Goal: Transaction & Acquisition: Purchase product/service

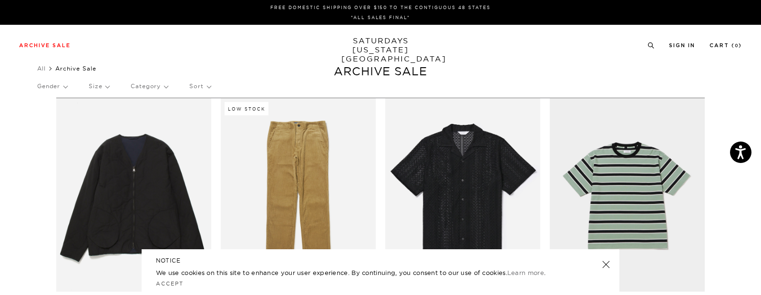
click at [607, 266] on link at bounding box center [606, 264] width 13 height 13
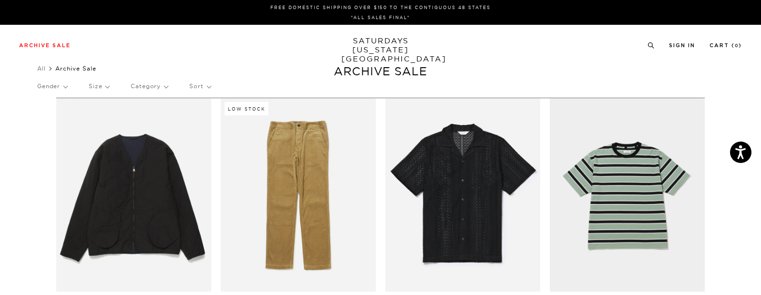
click at [67, 85] on p "Gender" at bounding box center [52, 86] width 30 height 22
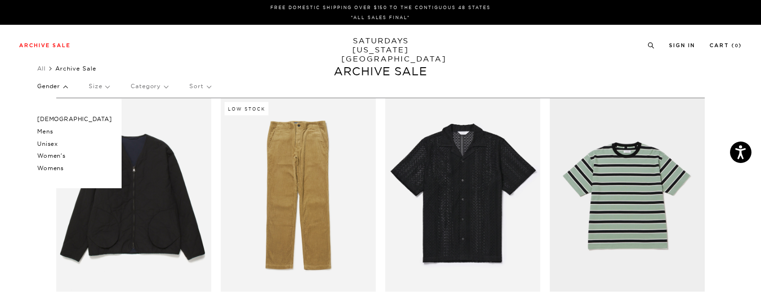
click at [147, 62] on div "Archive Sale Men's Tees Shirts Shorts Swim Knitwear Pants Sweats Women's" at bounding box center [380, 45] width 761 height 41
click at [170, 88] on div "Gender Male Mens Unisex Women's Womens Size Category Sort" at bounding box center [380, 87] width 687 height 25
click at [162, 89] on p "Category" at bounding box center [149, 86] width 37 height 22
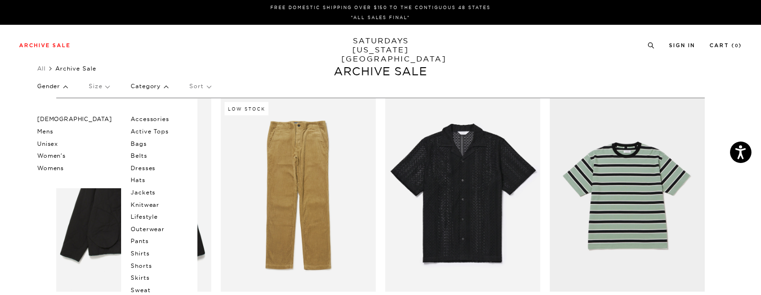
click at [52, 120] on p "Male" at bounding box center [74, 119] width 75 height 12
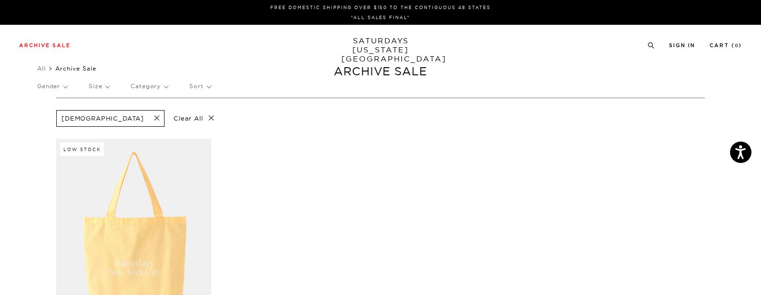
click at [64, 86] on p "Gender" at bounding box center [52, 86] width 30 height 22
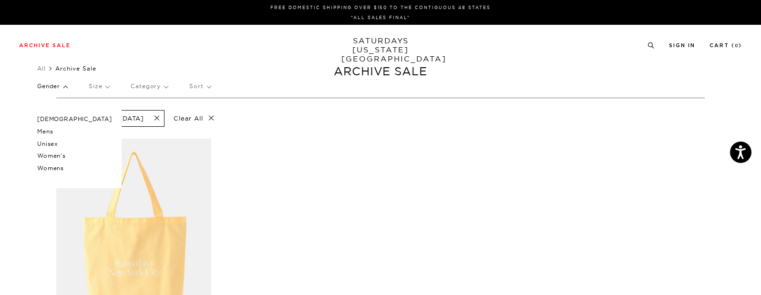
click at [51, 132] on p "Mens" at bounding box center [74, 131] width 75 height 12
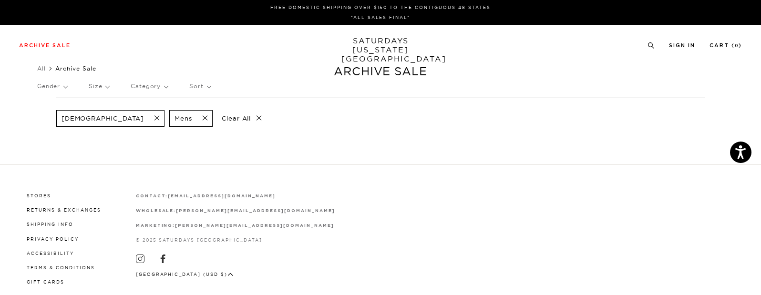
click at [144, 116] on span at bounding box center [154, 118] width 20 height 9
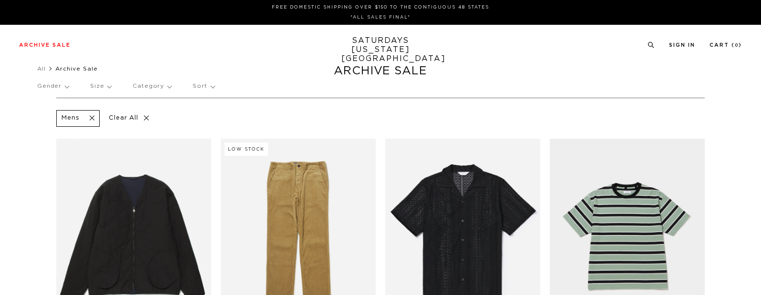
click at [69, 88] on p "Gender" at bounding box center [52, 86] width 31 height 22
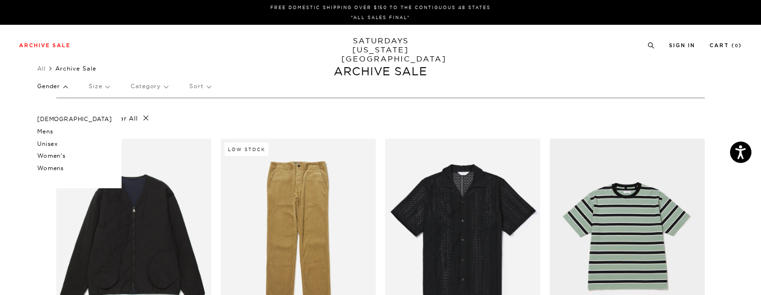
click at [202, 82] on p "Sort" at bounding box center [199, 86] width 21 height 22
click at [231, 143] on p "Price (Lowest-highest)" at bounding box center [225, 144] width 73 height 12
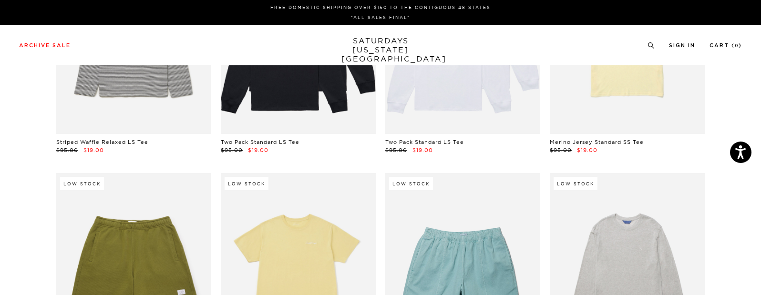
scroll to position [0, 0]
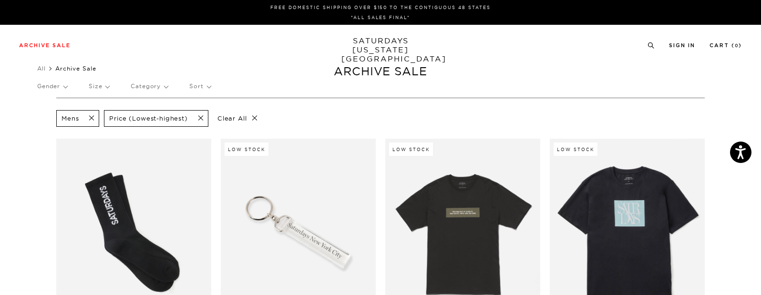
click at [91, 119] on span at bounding box center [89, 118] width 20 height 9
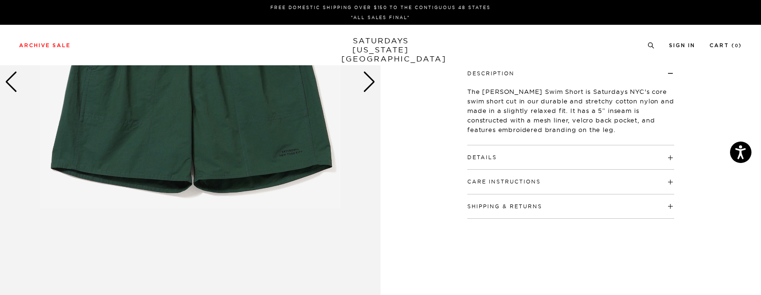
scroll to position [0, 2]
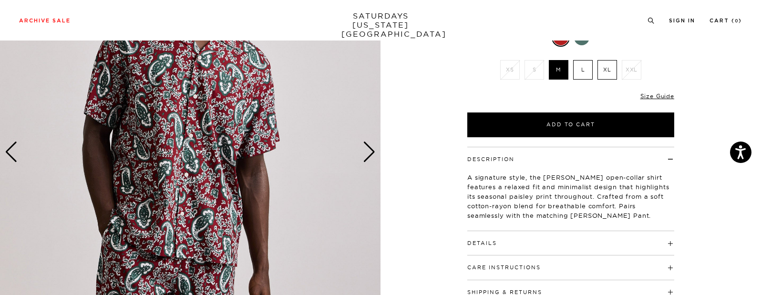
scroll to position [142, 1]
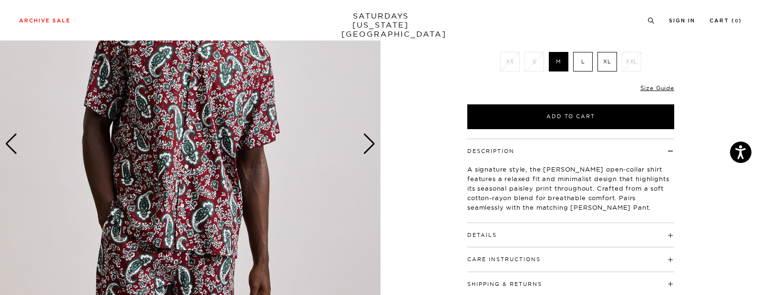
click at [368, 146] on div "Next slide" at bounding box center [369, 144] width 13 height 21
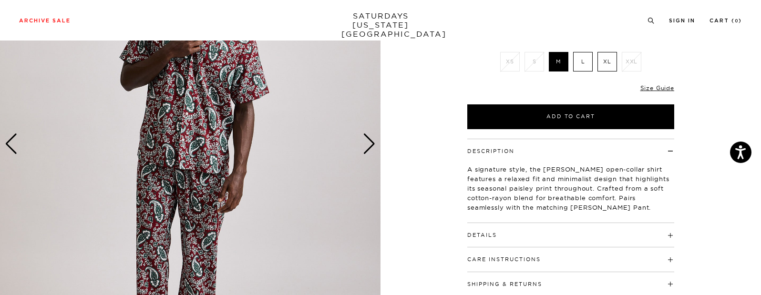
click at [368, 146] on div "Next slide" at bounding box center [369, 144] width 13 height 21
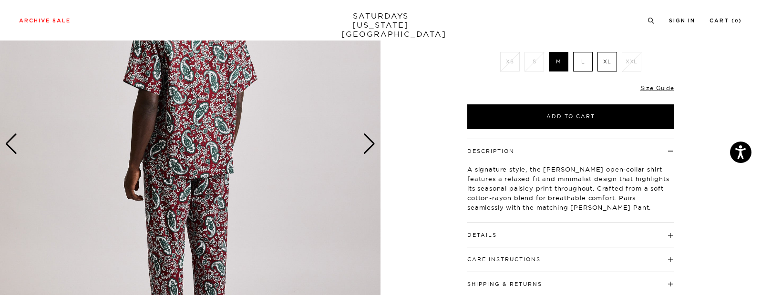
click at [368, 146] on div "Next slide" at bounding box center [369, 144] width 13 height 21
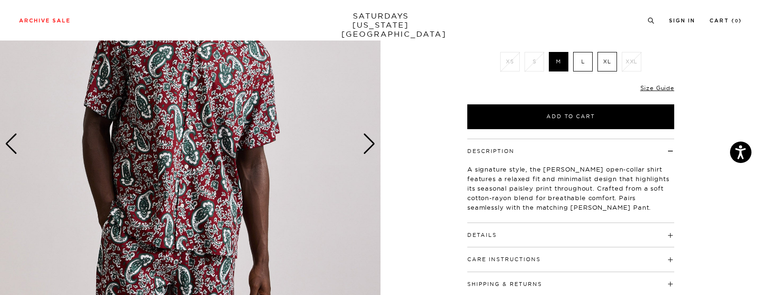
click at [368, 146] on div "Next slide" at bounding box center [369, 144] width 13 height 21
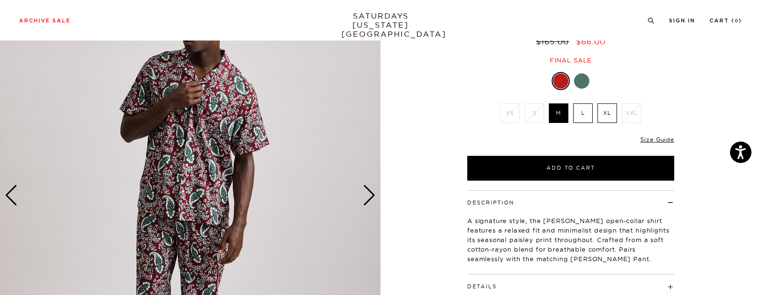
scroll to position [92, 2]
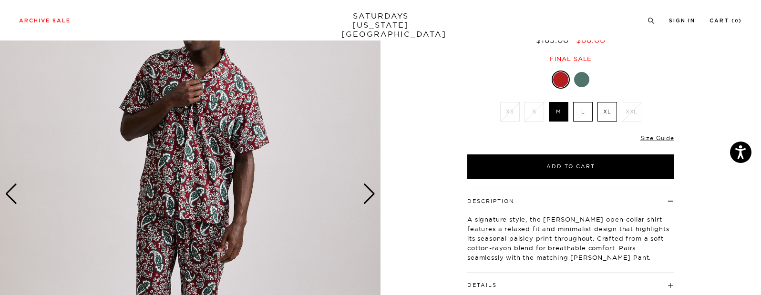
click at [368, 190] on div "Next slide" at bounding box center [369, 194] width 13 height 21
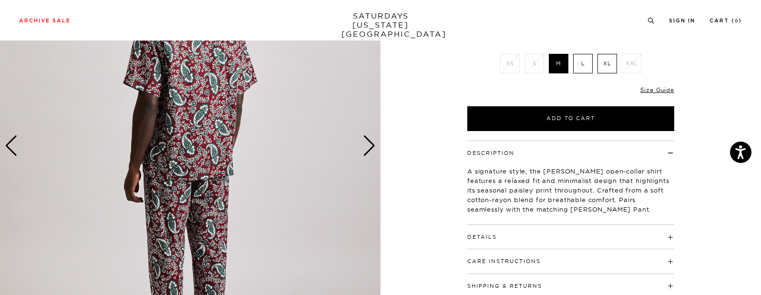
scroll to position [206, 2]
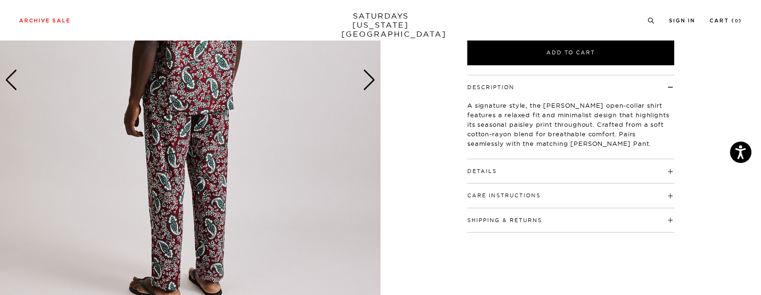
click at [511, 168] on h4 "Details" at bounding box center [570, 167] width 207 height 16
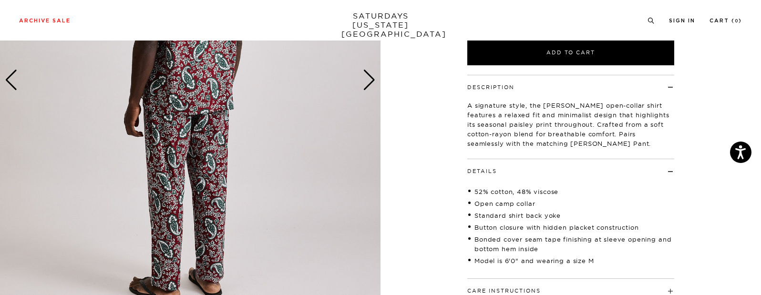
click at [511, 168] on h4 "Details" at bounding box center [570, 167] width 207 height 16
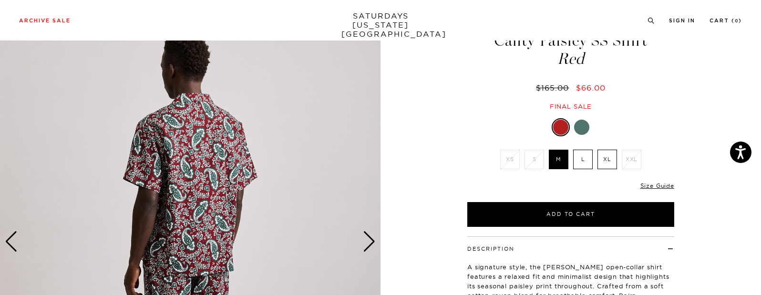
scroll to position [41, 2]
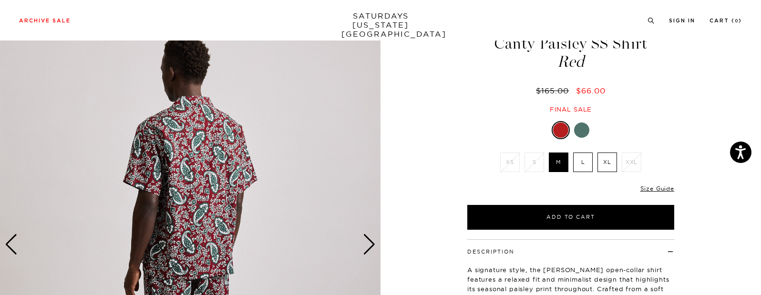
click at [583, 132] on div at bounding box center [581, 130] width 15 height 15
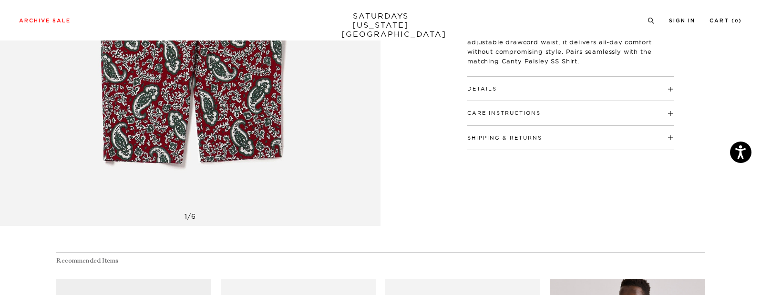
scroll to position [307, 0]
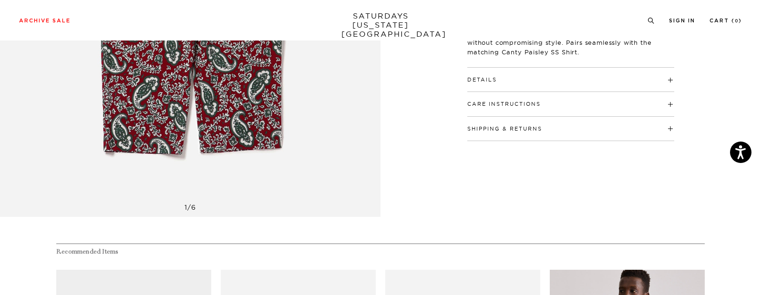
click at [496, 84] on div "Details 52% cotton, 48% viscose Model is 6'0" and wearing a size M" at bounding box center [570, 80] width 207 height 24
click at [519, 75] on h4 "Details" at bounding box center [570, 76] width 207 height 16
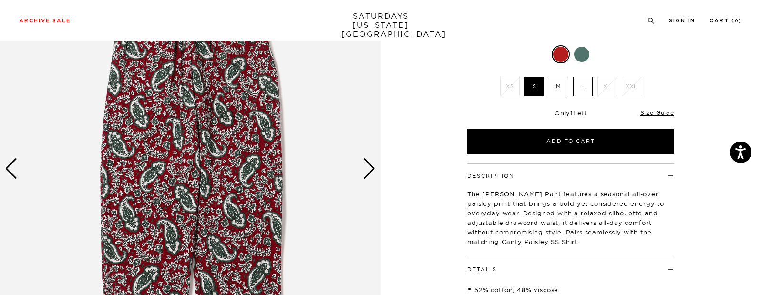
scroll to position [111, 0]
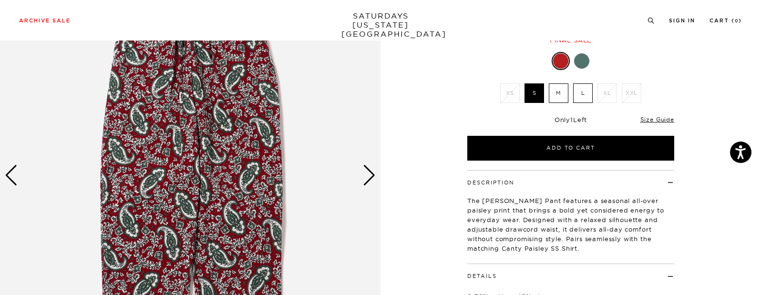
click at [366, 178] on div "Next slide" at bounding box center [369, 175] width 13 height 21
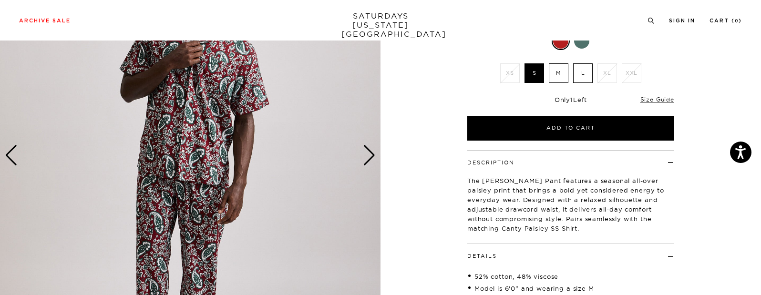
scroll to position [127, 1]
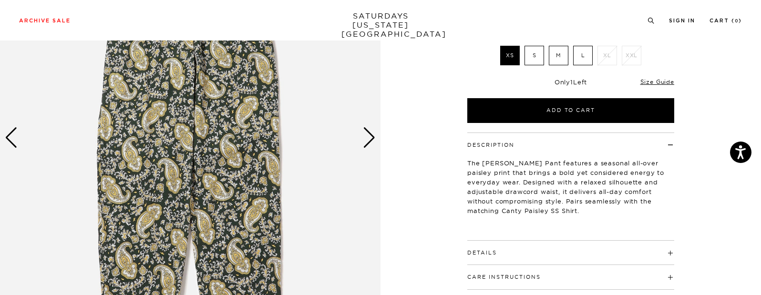
scroll to position [148, 0]
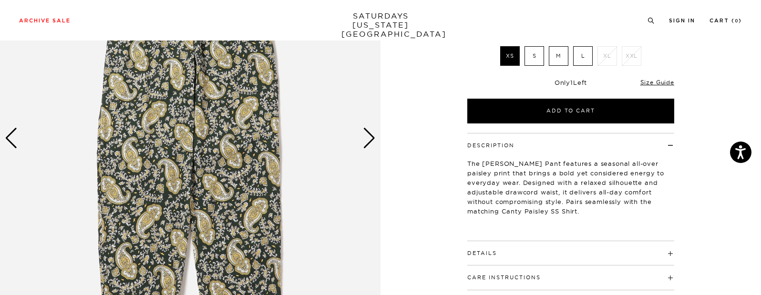
click at [371, 132] on div "Next slide" at bounding box center [369, 138] width 13 height 21
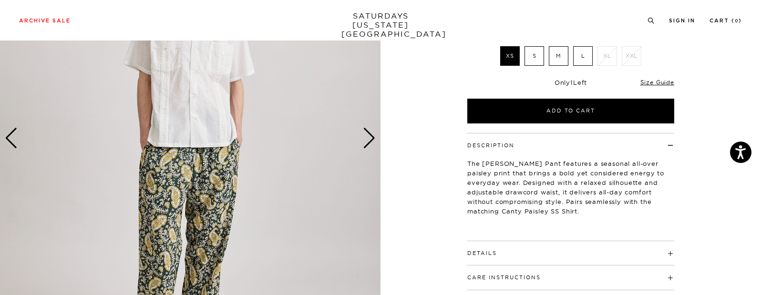
click at [371, 132] on div "Next slide" at bounding box center [369, 138] width 13 height 21
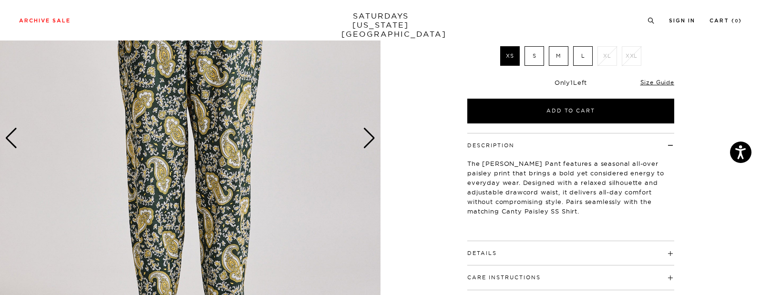
click at [371, 132] on div "Next slide" at bounding box center [369, 138] width 13 height 21
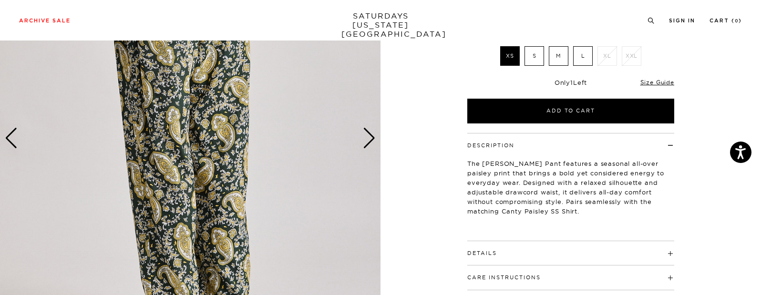
click at [371, 132] on div "Next slide" at bounding box center [369, 138] width 13 height 21
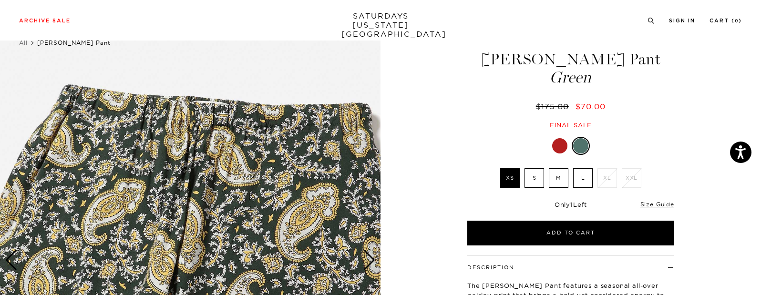
scroll to position [42, 0]
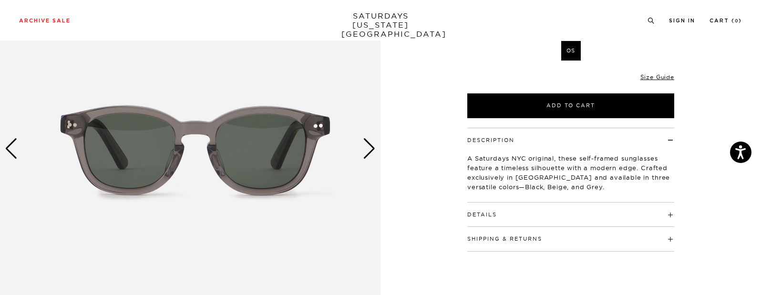
scroll to position [141, 0]
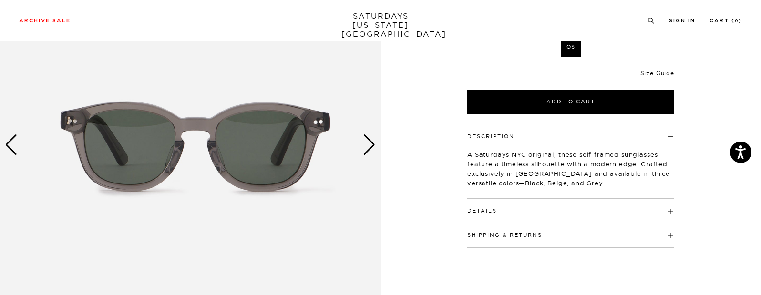
click at [369, 141] on div "Next slide" at bounding box center [369, 145] width 13 height 21
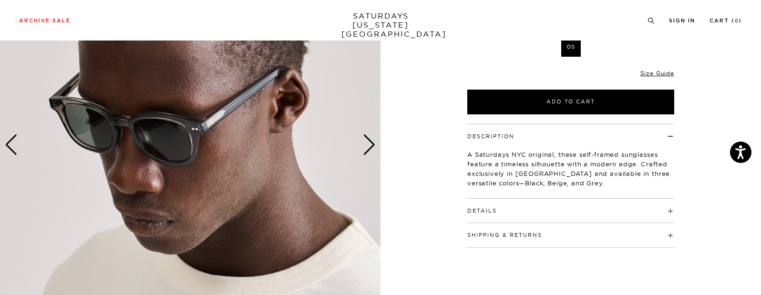
click at [370, 142] on div "Next slide" at bounding box center [369, 145] width 13 height 21
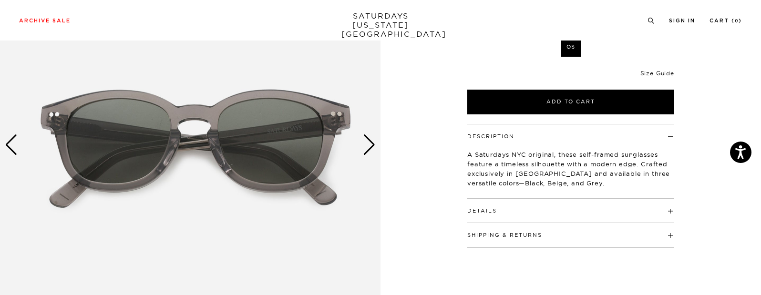
click at [370, 142] on div "Next slide" at bounding box center [369, 145] width 13 height 21
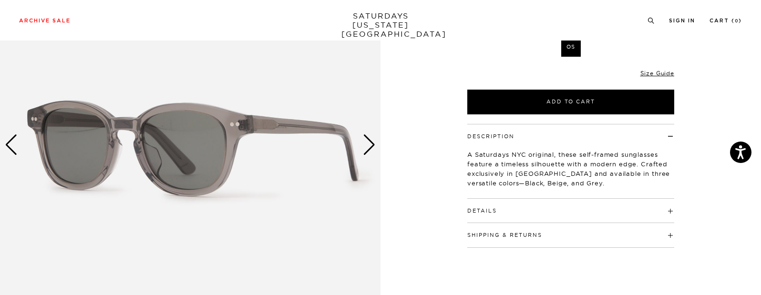
click at [370, 142] on div "Next slide" at bounding box center [369, 145] width 13 height 21
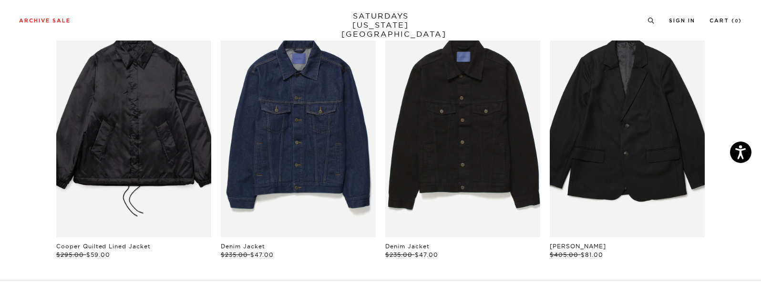
scroll to position [576, 0]
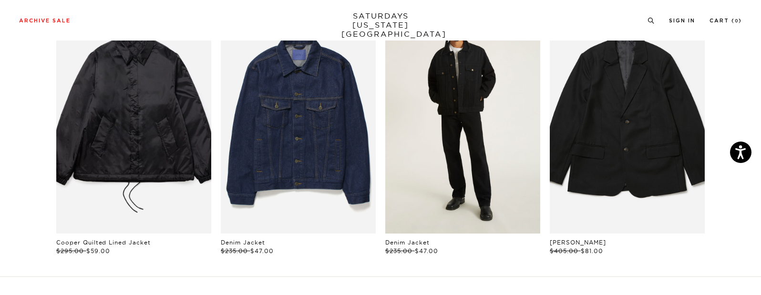
click at [435, 100] on link "files/M00034DE01-BLACK_07.jpg" at bounding box center [462, 117] width 155 height 233
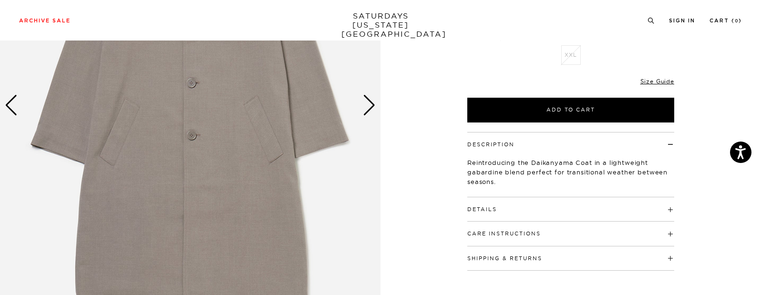
scroll to position [191, 0]
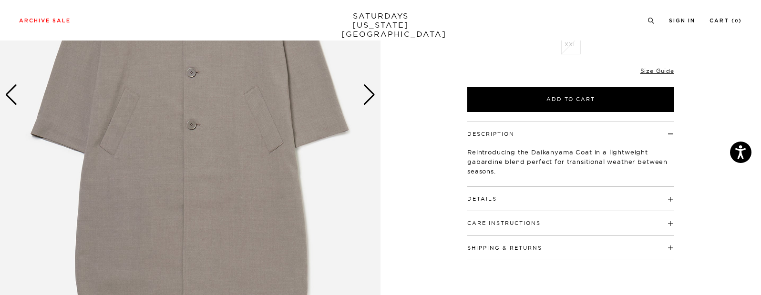
click at [546, 208] on div "Details 65% Polyester / 32% Rayon / 3% Spandex Drop shoulder Button front closu…" at bounding box center [570, 199] width 207 height 24
click at [547, 204] on div "Details 65% Polyester / 32% Rayon / 3% Spandex Drop shoulder Button front closu…" at bounding box center [570, 199] width 207 height 24
click at [500, 202] on h4 "Details" at bounding box center [570, 195] width 207 height 16
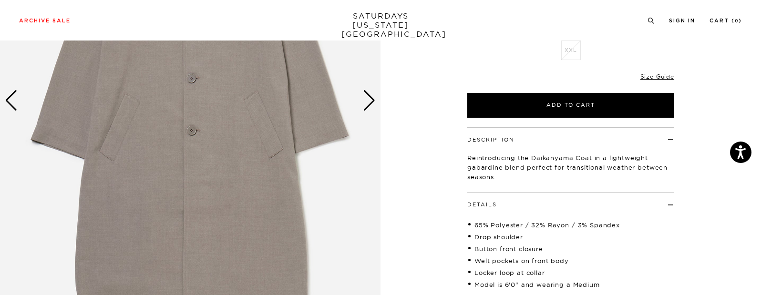
scroll to position [0, 0]
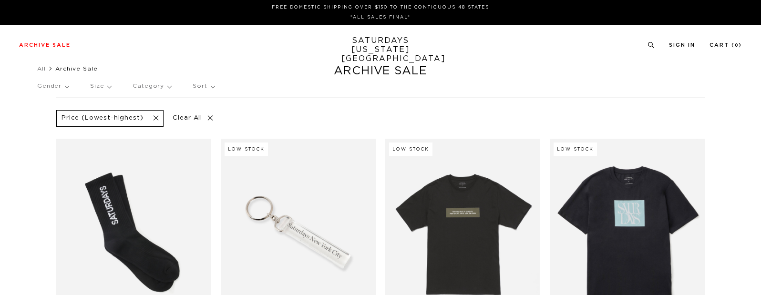
click at [69, 85] on p "Gender" at bounding box center [52, 86] width 31 height 22
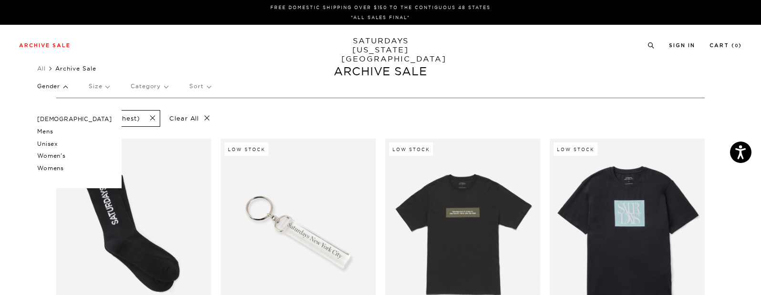
click at [52, 145] on p "Unisex" at bounding box center [74, 144] width 75 height 12
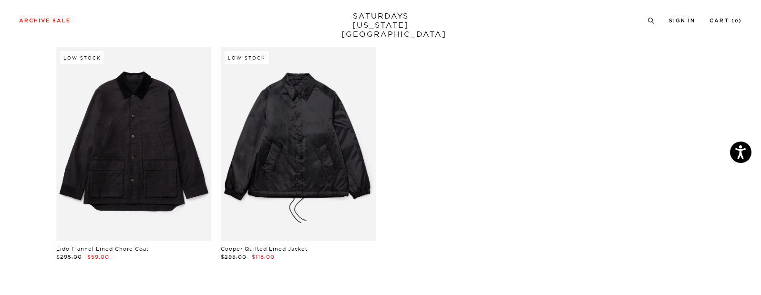
scroll to position [82, 0]
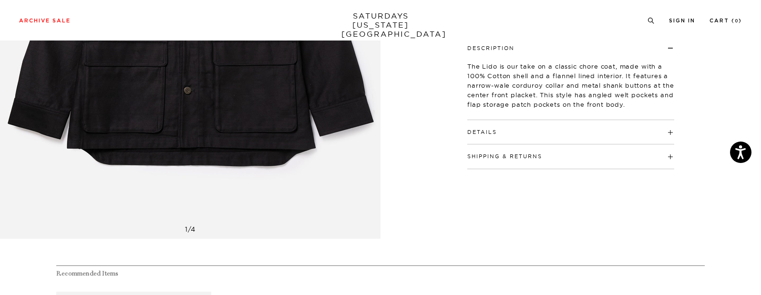
scroll to position [290, 0]
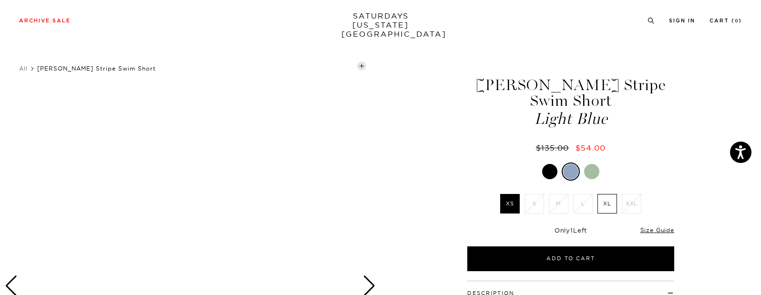
scroll to position [106, 0]
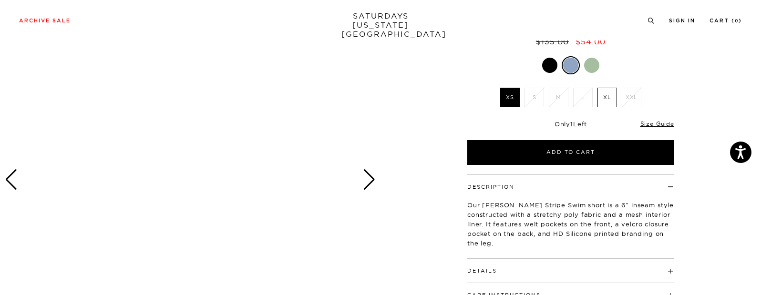
click at [367, 179] on div "Next slide" at bounding box center [369, 179] width 13 height 21
click at [12, 175] on div "Previous slide" at bounding box center [11, 179] width 13 height 21
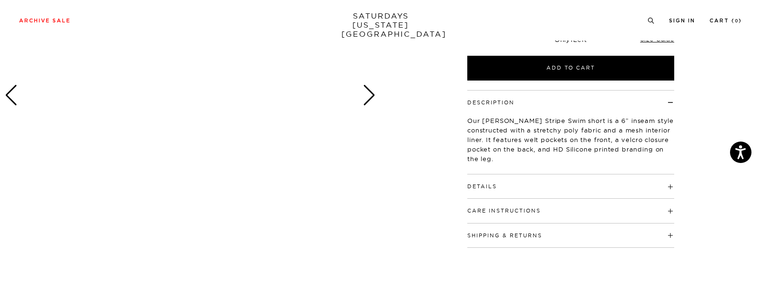
scroll to position [122, 6]
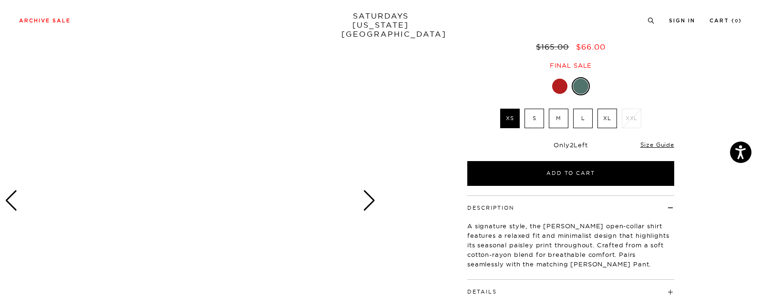
scroll to position [98, 0]
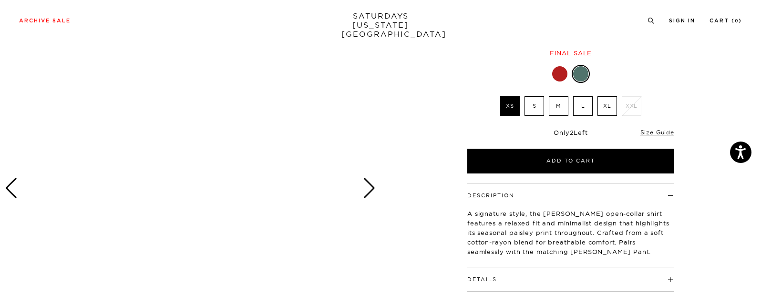
click at [557, 78] on div at bounding box center [559, 73] width 15 height 15
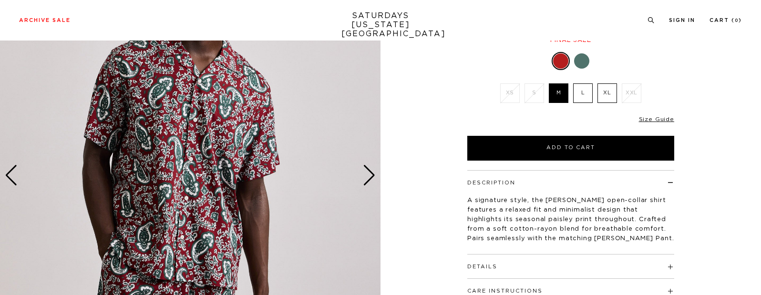
scroll to position [111, 0]
click at [372, 175] on div "Next slide" at bounding box center [369, 175] width 13 height 21
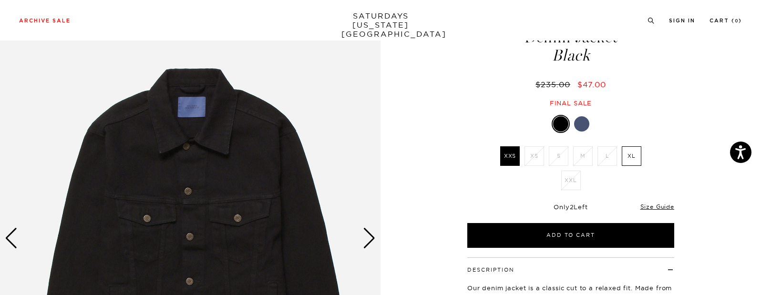
scroll to position [47, 0]
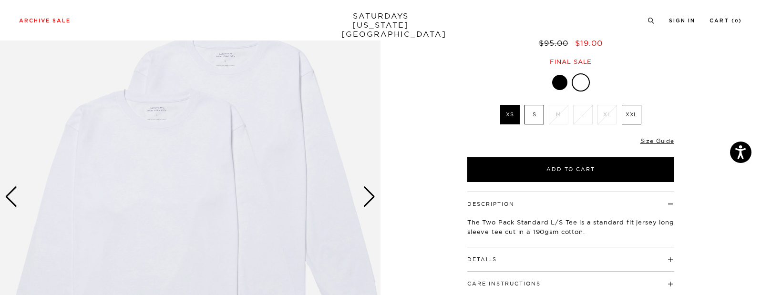
scroll to position [89, 0]
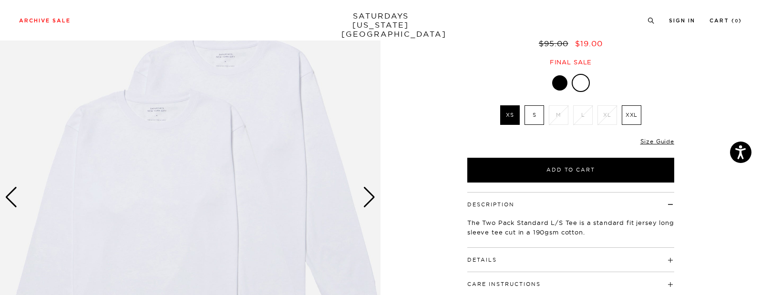
click at [516, 251] on h4 "Details" at bounding box center [570, 256] width 207 height 16
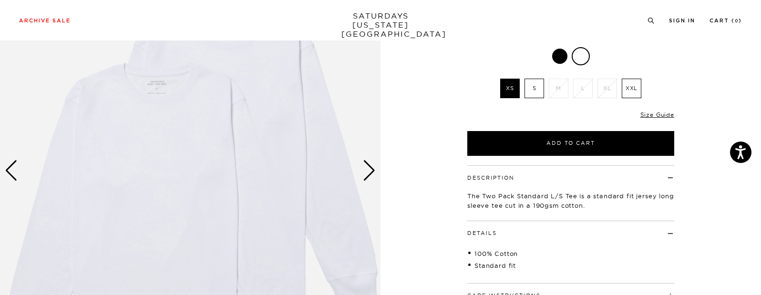
scroll to position [119, 0]
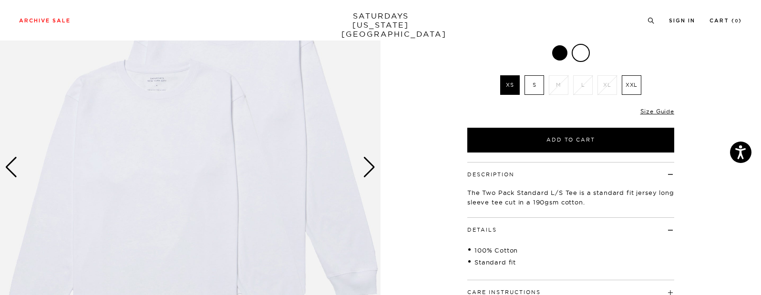
click at [364, 165] on div "Next slide" at bounding box center [369, 167] width 13 height 21
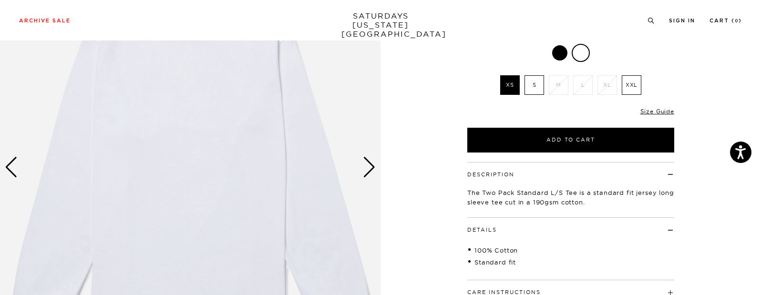
click at [364, 165] on div "Next slide" at bounding box center [369, 167] width 13 height 21
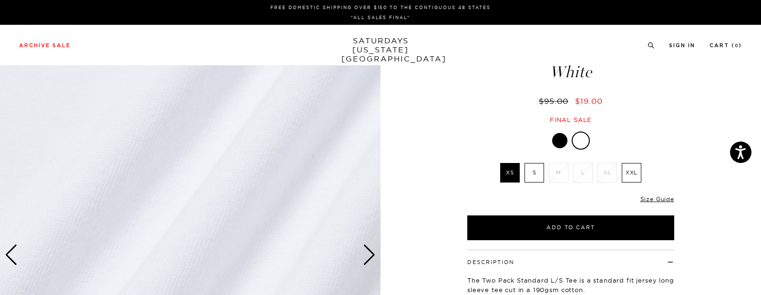
scroll to position [0, 0]
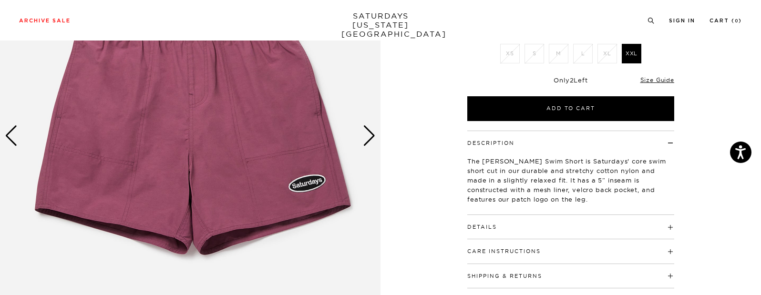
scroll to position [152, 2]
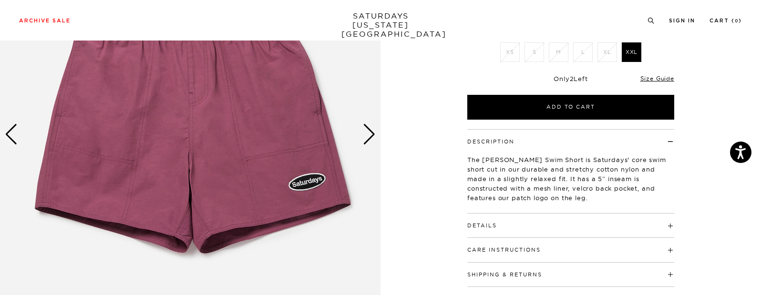
click at [371, 137] on div "Next slide" at bounding box center [369, 134] width 13 height 21
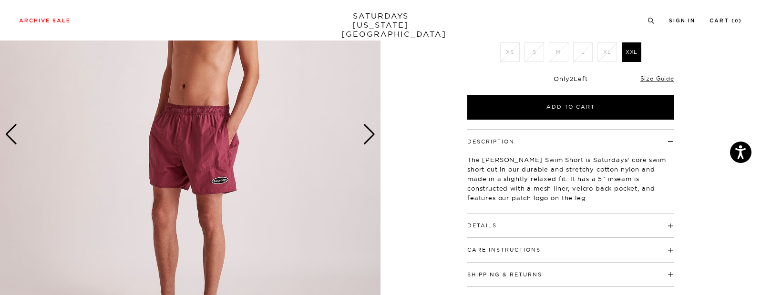
click at [371, 137] on div "Next slide" at bounding box center [369, 134] width 13 height 21
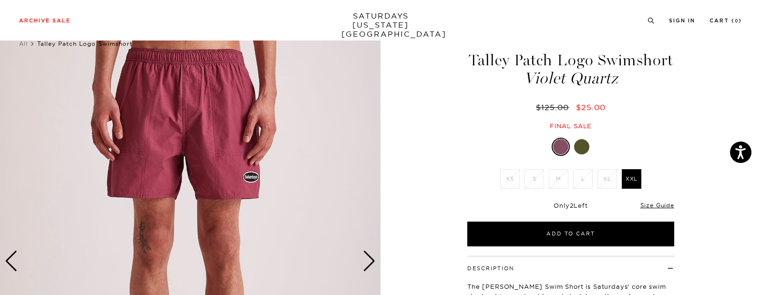
scroll to position [22, 1]
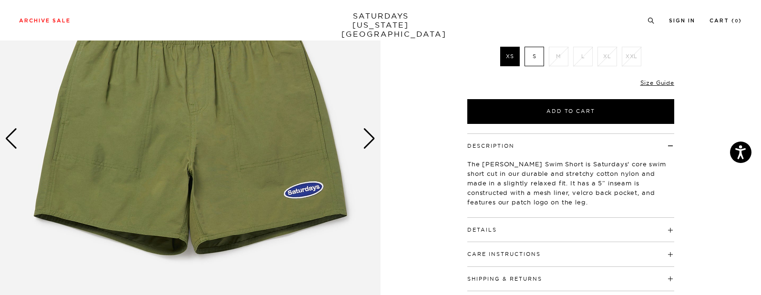
scroll to position [148, 0]
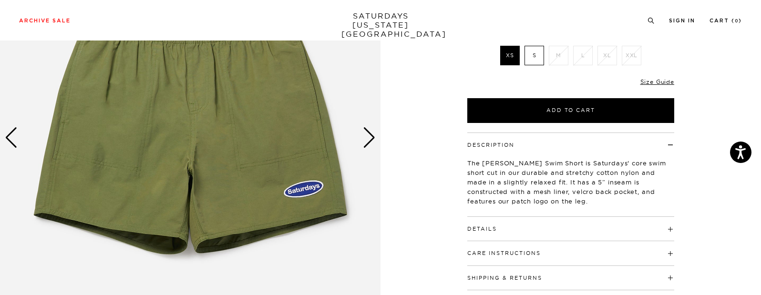
click at [359, 141] on img at bounding box center [190, 138] width 381 height 476
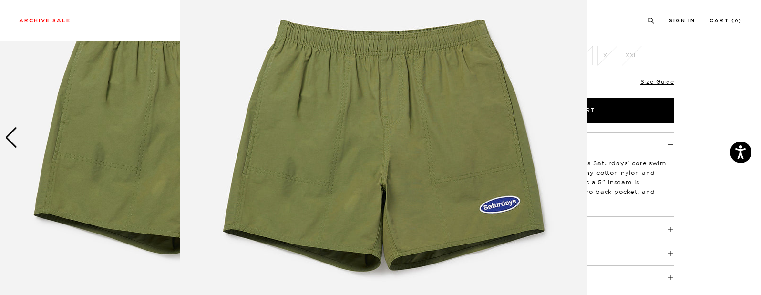
scroll to position [91, 0]
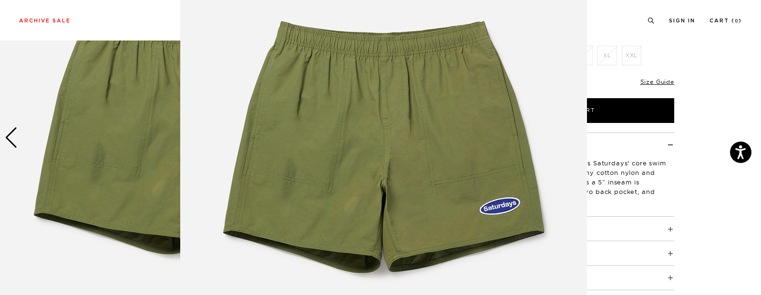
click at [364, 141] on img at bounding box center [383, 153] width 407 height 488
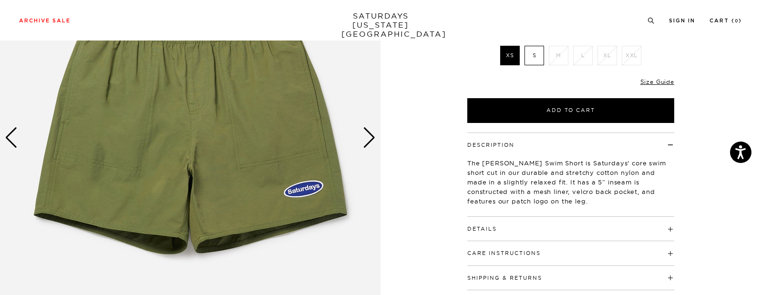
click at [364, 141] on div "Next slide" at bounding box center [369, 137] width 13 height 21
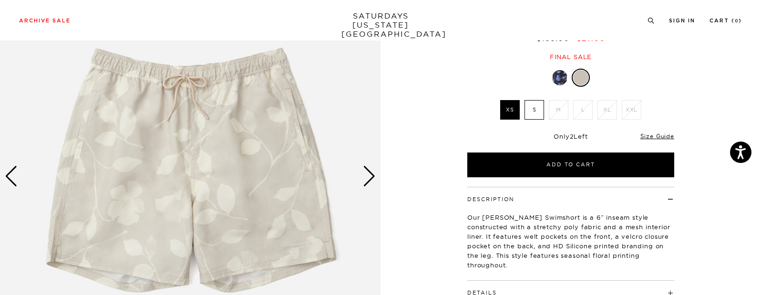
scroll to position [108, 0]
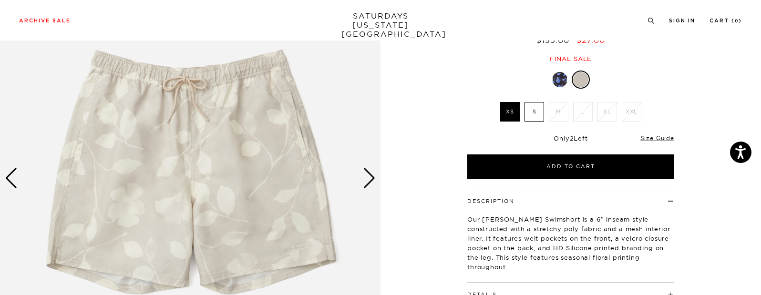
click at [561, 78] on div at bounding box center [559, 79] width 15 height 15
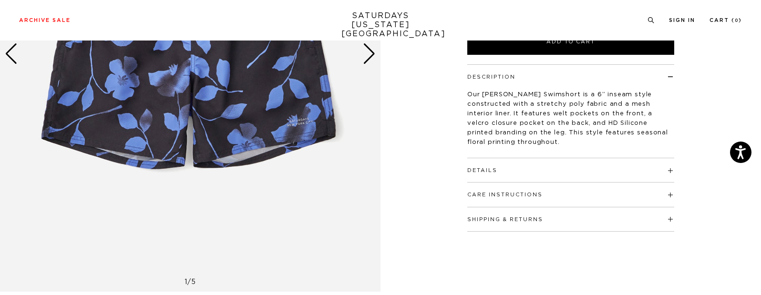
scroll to position [243, 0]
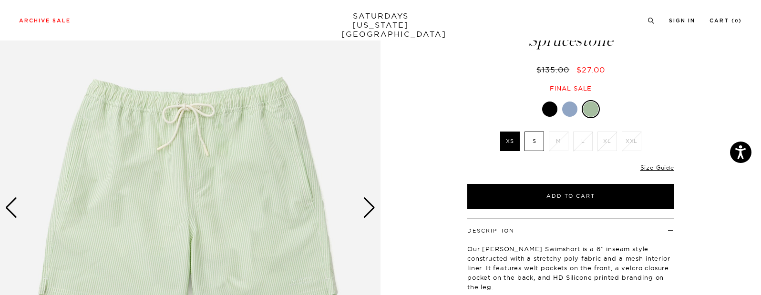
scroll to position [81, 1]
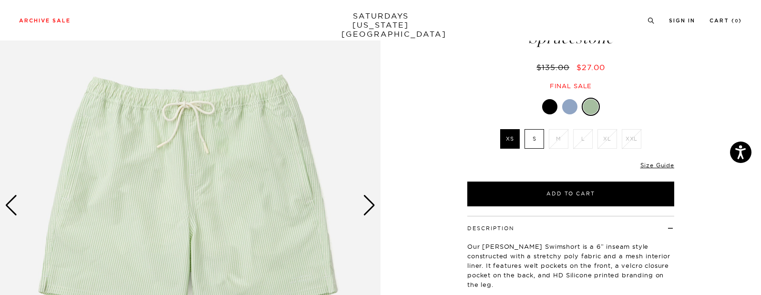
click at [567, 104] on div at bounding box center [569, 106] width 15 height 15
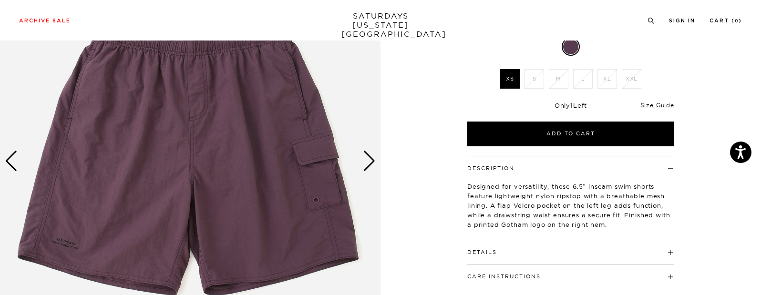
scroll to position [130, 0]
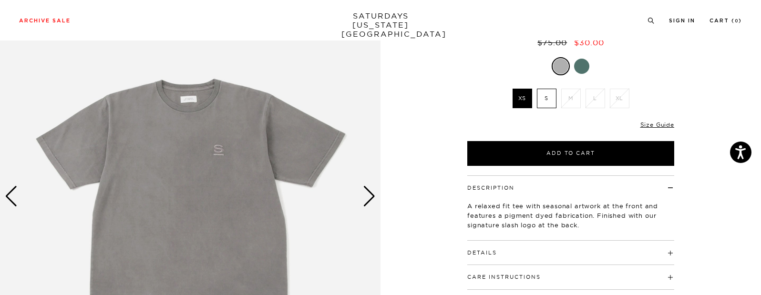
scroll to position [106, 0]
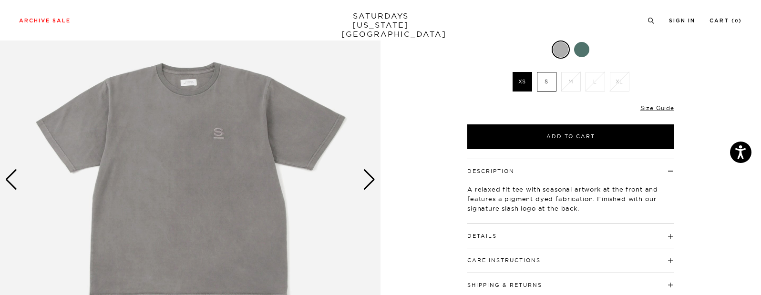
click at [367, 185] on div "Next slide" at bounding box center [369, 179] width 13 height 21
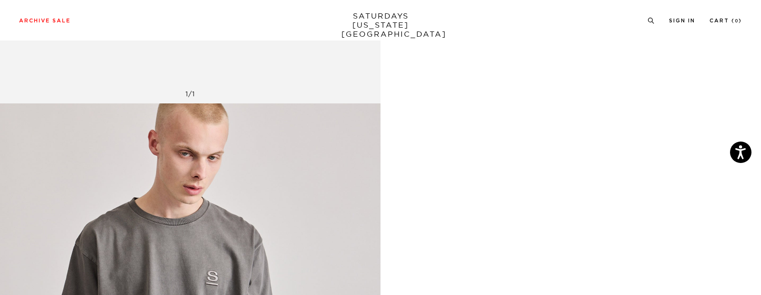
scroll to position [366, 0]
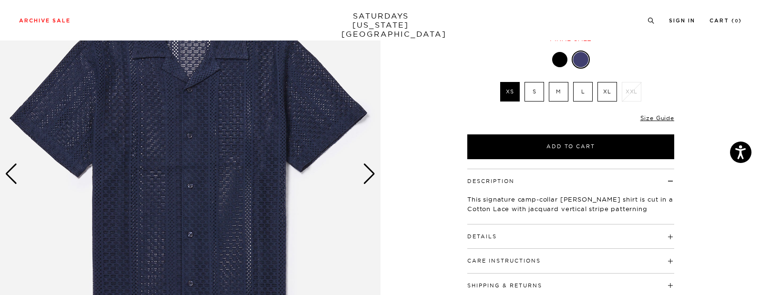
scroll to position [108, 0]
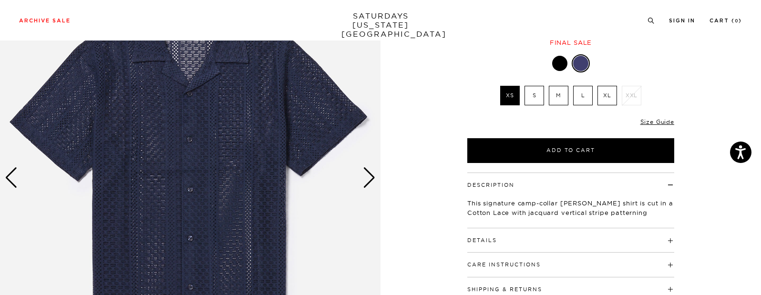
click at [370, 181] on div "Next slide" at bounding box center [369, 177] width 13 height 21
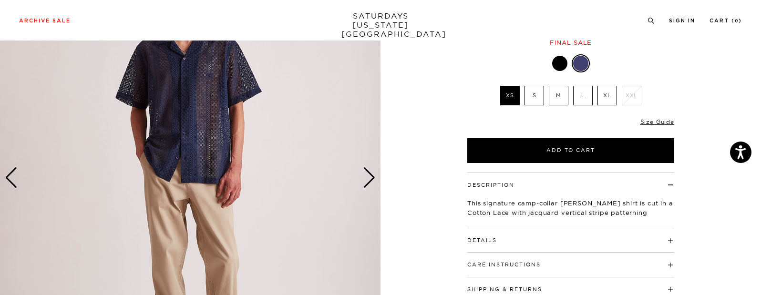
click at [370, 181] on div "Next slide" at bounding box center [369, 177] width 13 height 21
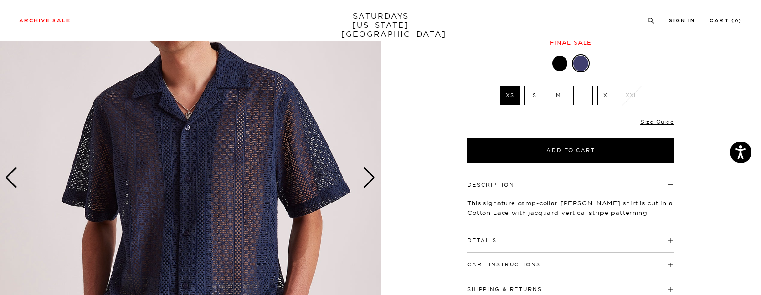
click at [370, 181] on div "Next slide" at bounding box center [369, 177] width 13 height 21
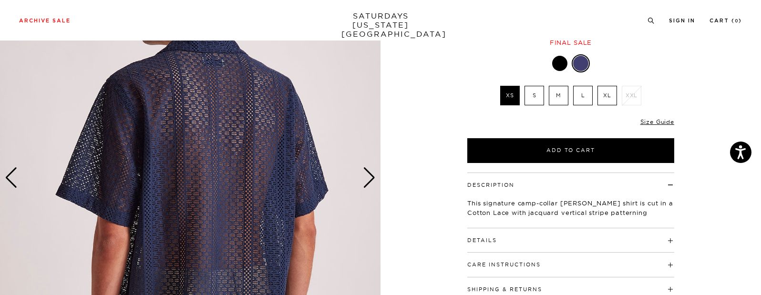
click at [370, 181] on div "Next slide" at bounding box center [369, 177] width 13 height 21
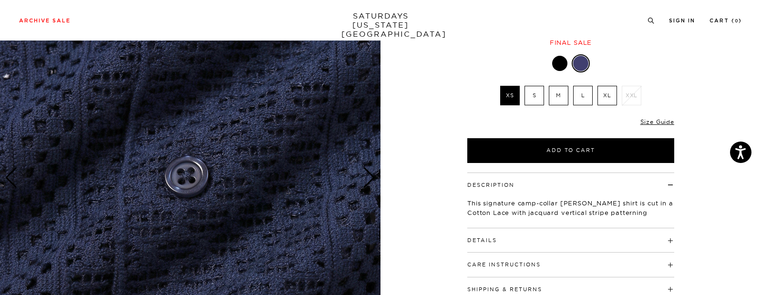
click at [370, 181] on div "Next slide" at bounding box center [369, 177] width 13 height 21
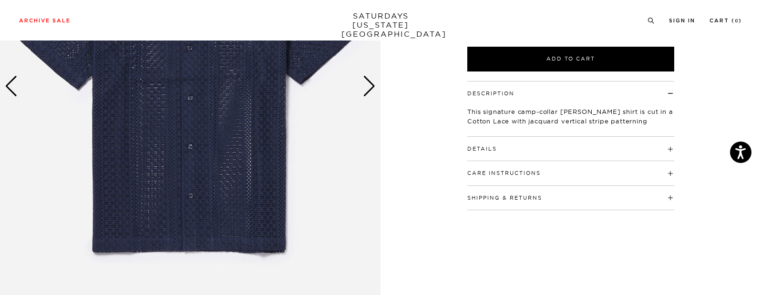
scroll to position [207, 0]
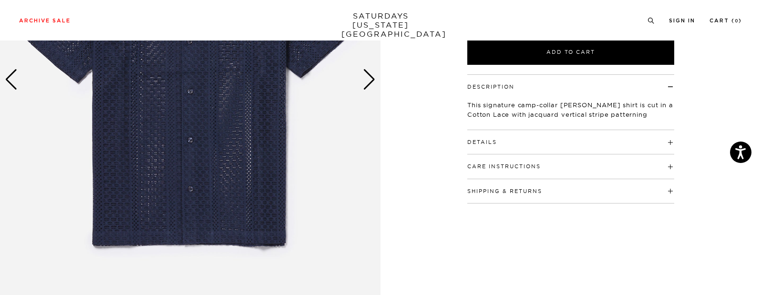
click at [491, 135] on h4 "Details" at bounding box center [570, 138] width 207 height 16
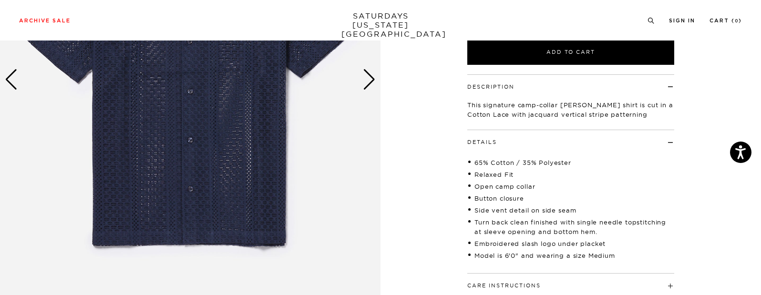
click at [491, 135] on h4 "Details" at bounding box center [570, 138] width 207 height 16
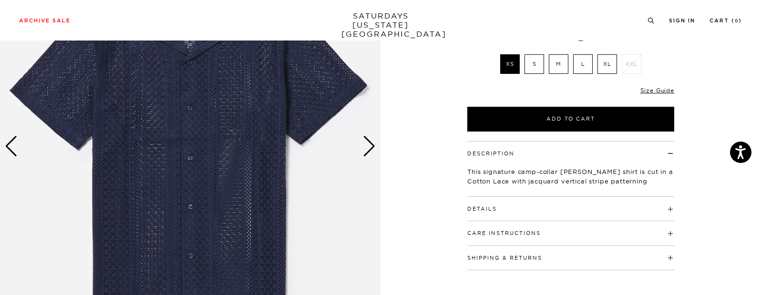
scroll to position [142, 0]
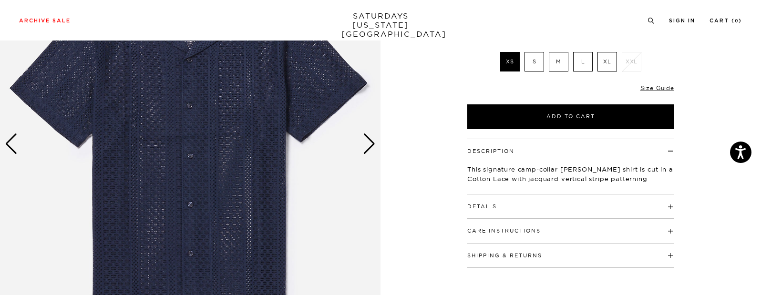
click at [370, 148] on div "Next slide" at bounding box center [369, 144] width 13 height 21
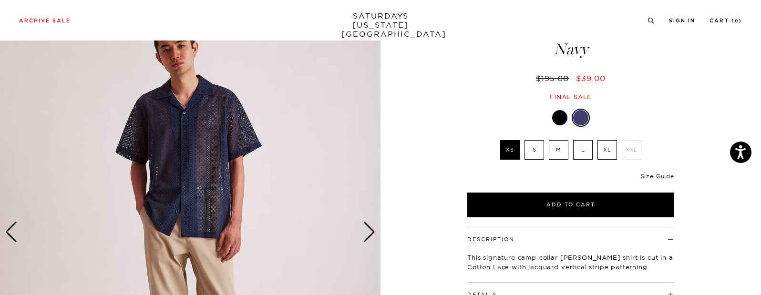
scroll to position [53, 0]
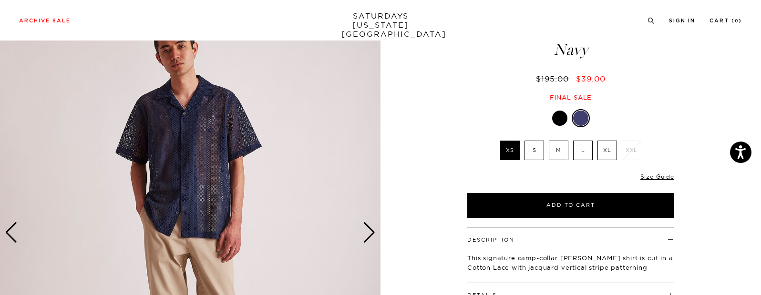
click at [367, 231] on div "Next slide" at bounding box center [369, 232] width 13 height 21
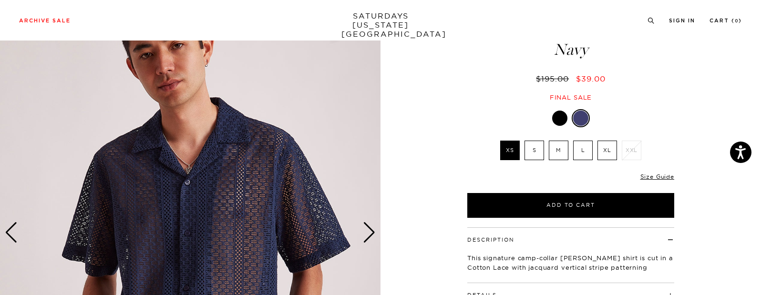
click at [367, 231] on div "Next slide" at bounding box center [369, 232] width 13 height 21
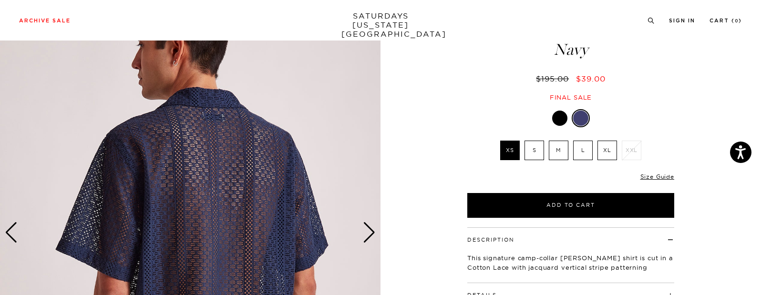
click at [367, 231] on div "Next slide" at bounding box center [369, 232] width 13 height 21
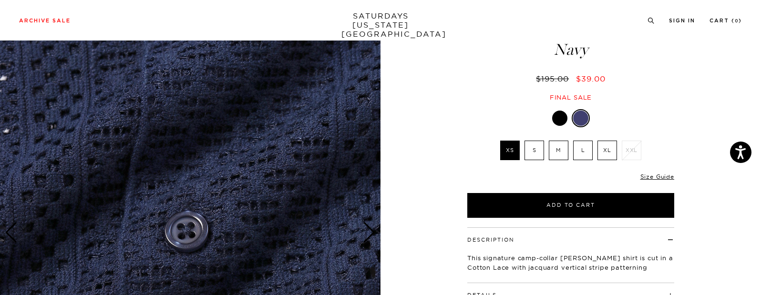
click at [367, 231] on div "Next slide" at bounding box center [369, 232] width 13 height 21
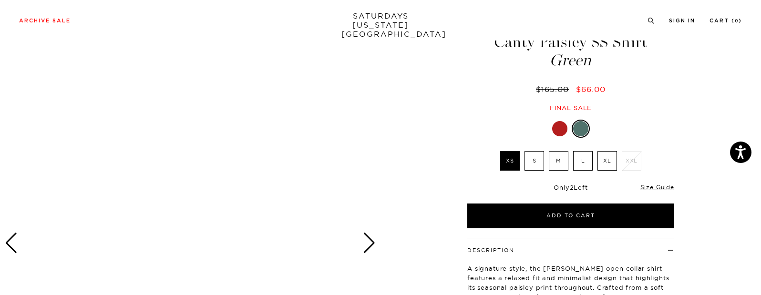
scroll to position [41, 0]
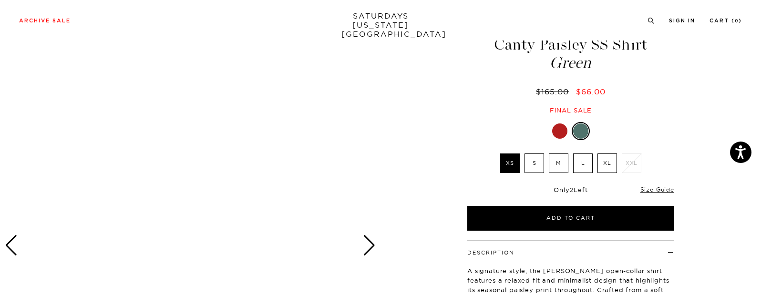
click at [565, 133] on div at bounding box center [559, 131] width 15 height 15
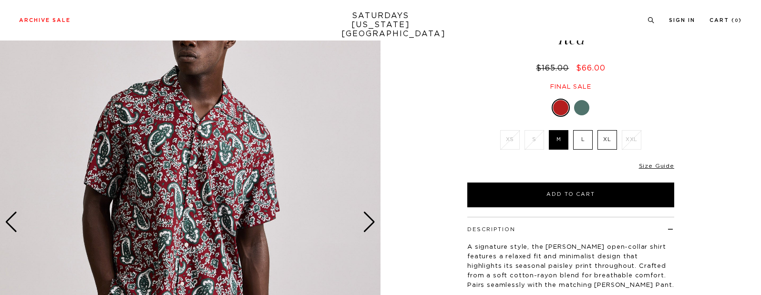
click at [581, 114] on div at bounding box center [581, 107] width 15 height 15
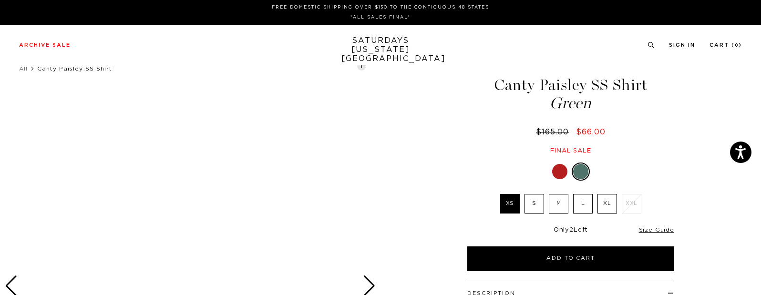
click at [556, 171] on div at bounding box center [559, 171] width 15 height 15
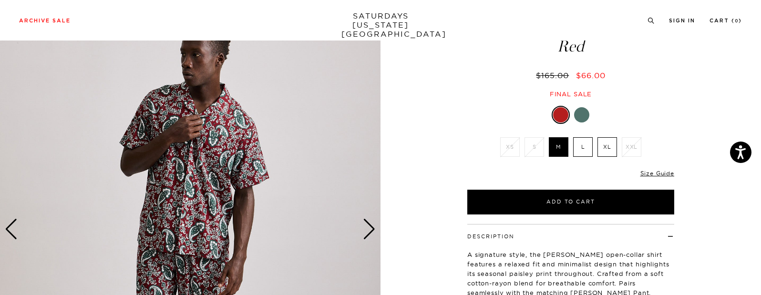
scroll to position [86, 0]
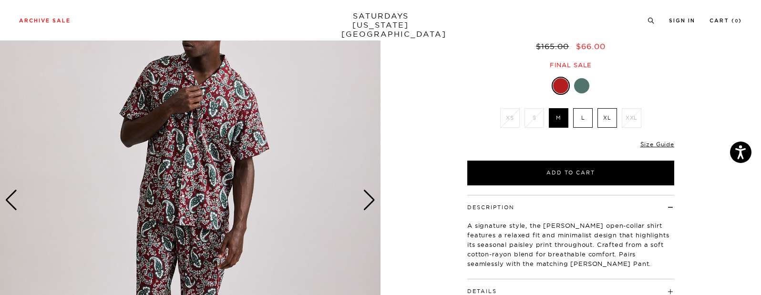
click at [579, 89] on div at bounding box center [581, 85] width 15 height 15
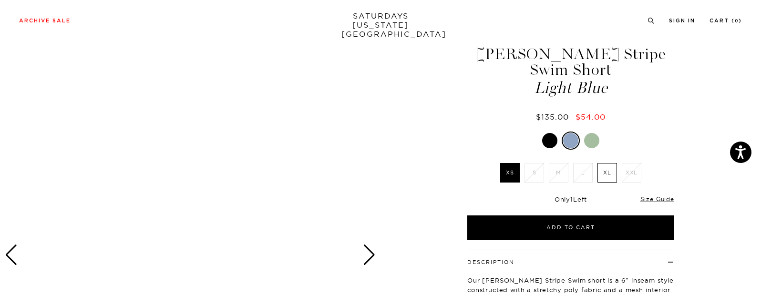
scroll to position [37, 6]
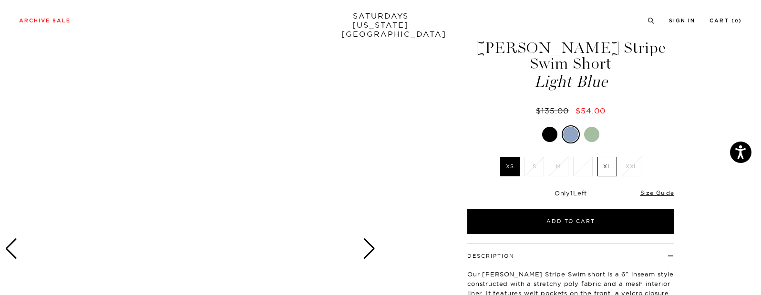
click at [590, 138] on div at bounding box center [591, 134] width 15 height 15
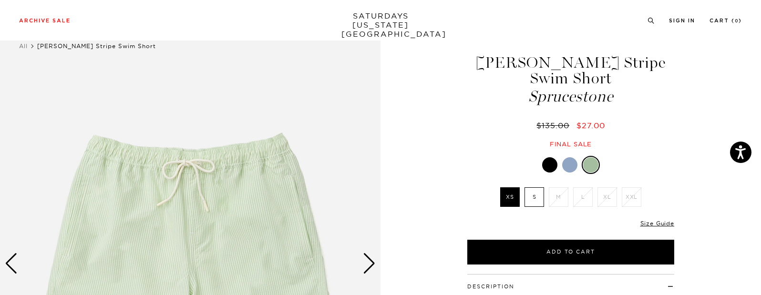
scroll to position [20, 0]
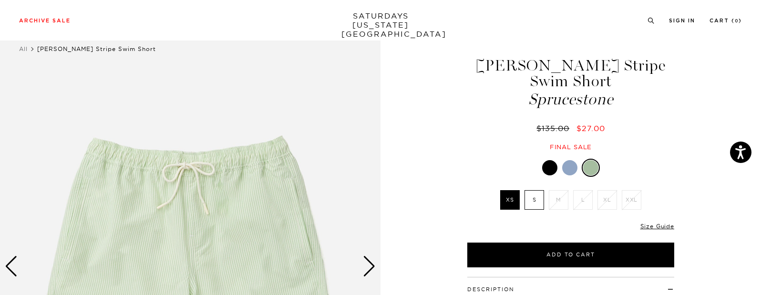
click at [568, 171] on div at bounding box center [569, 167] width 15 height 15
